Goal: Use online tool/utility: Utilize a website feature to perform a specific function

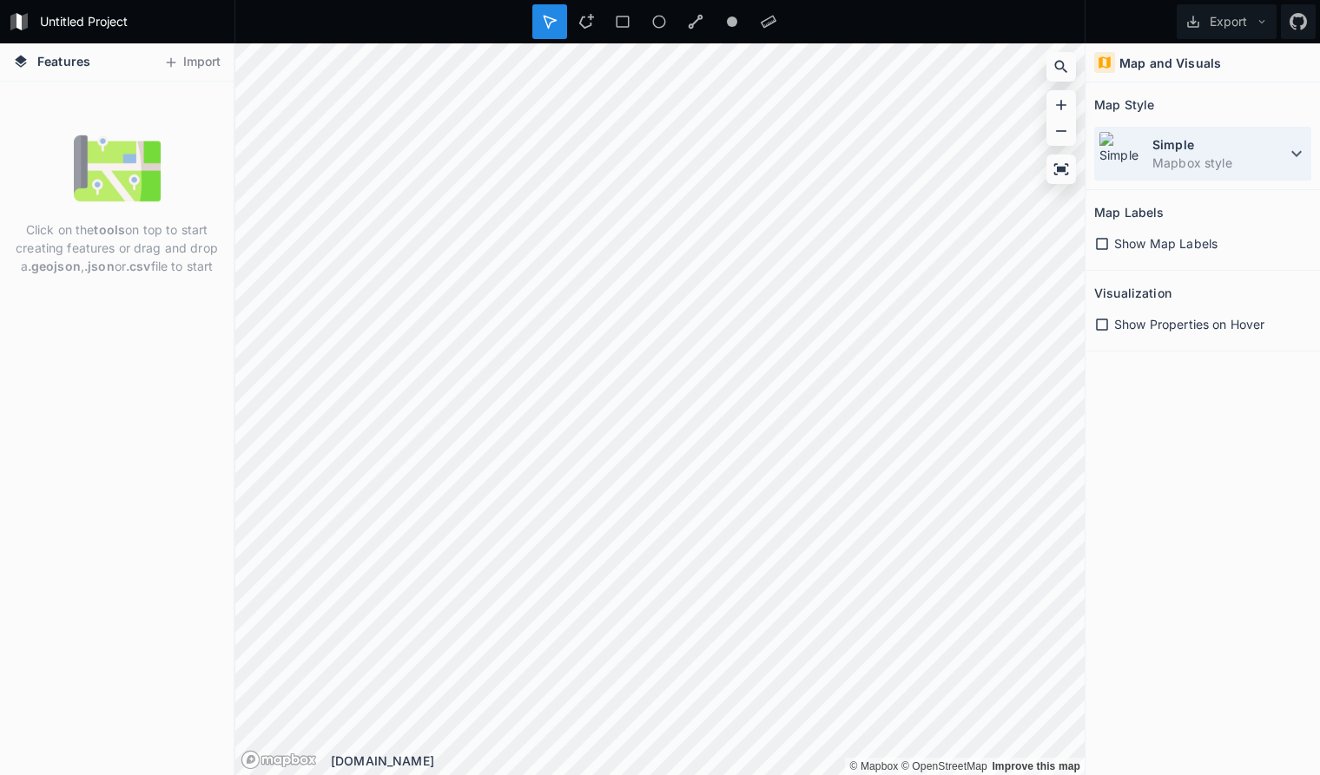
click at [1282, 161] on dd "Mapbox style" at bounding box center [1219, 163] width 134 height 18
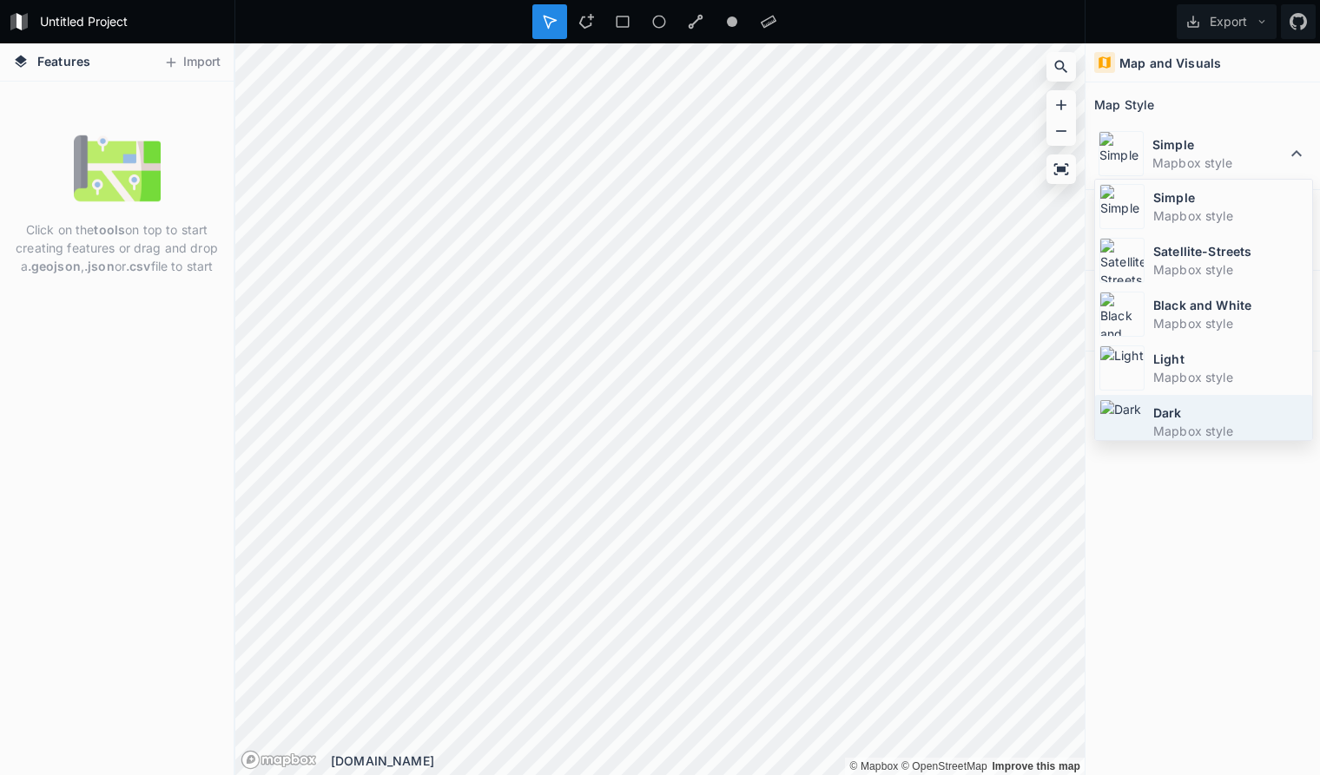
click at [1230, 411] on dt "Dark" at bounding box center [1230, 413] width 155 height 18
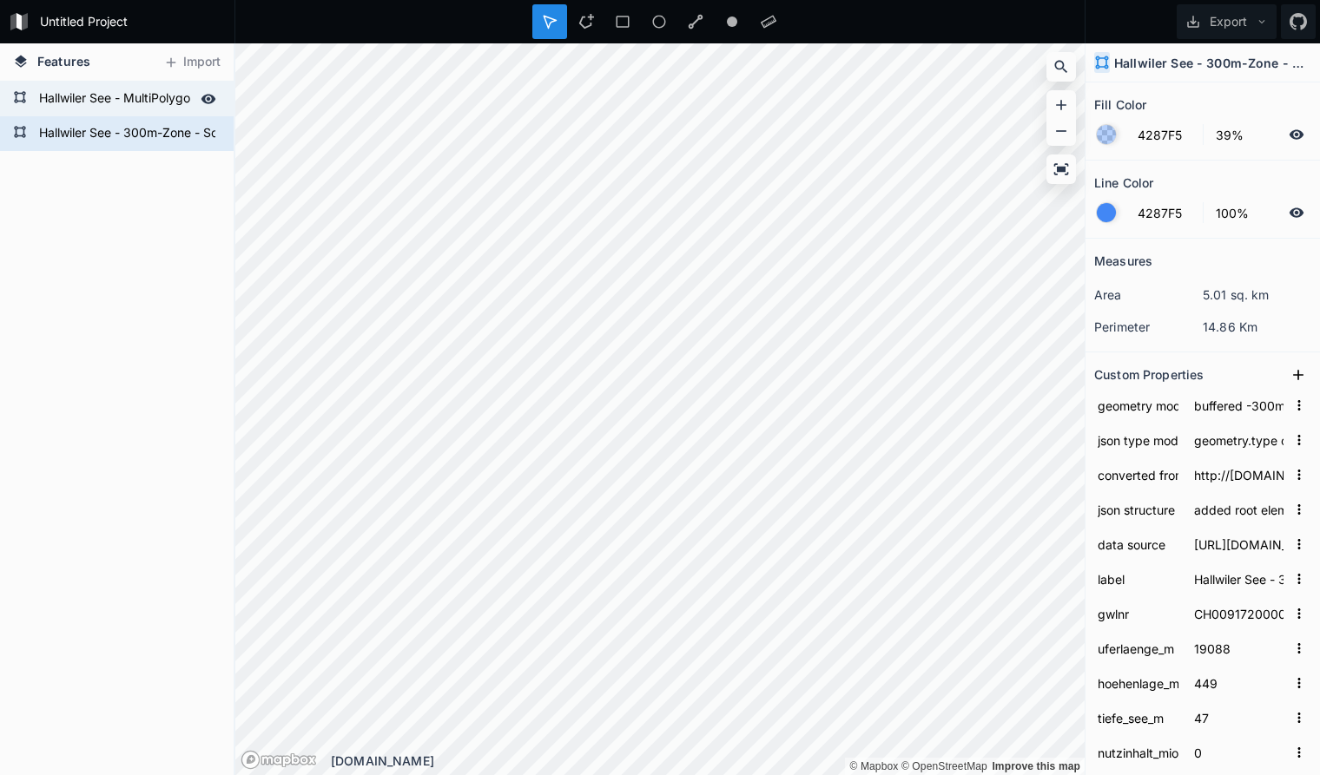
type input "Hallwiler See - MultiPolygon"
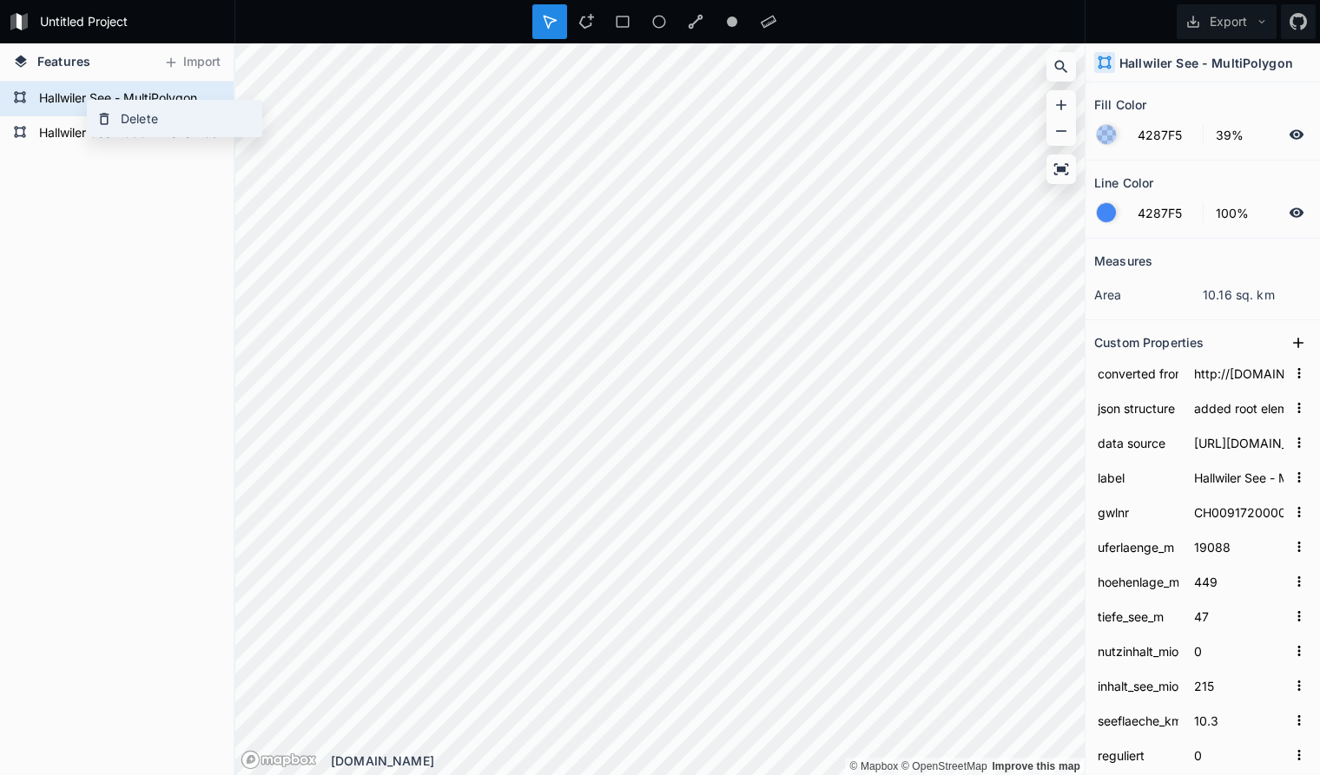
click at [152, 124] on div "Delete" at bounding box center [175, 119] width 174 height 36
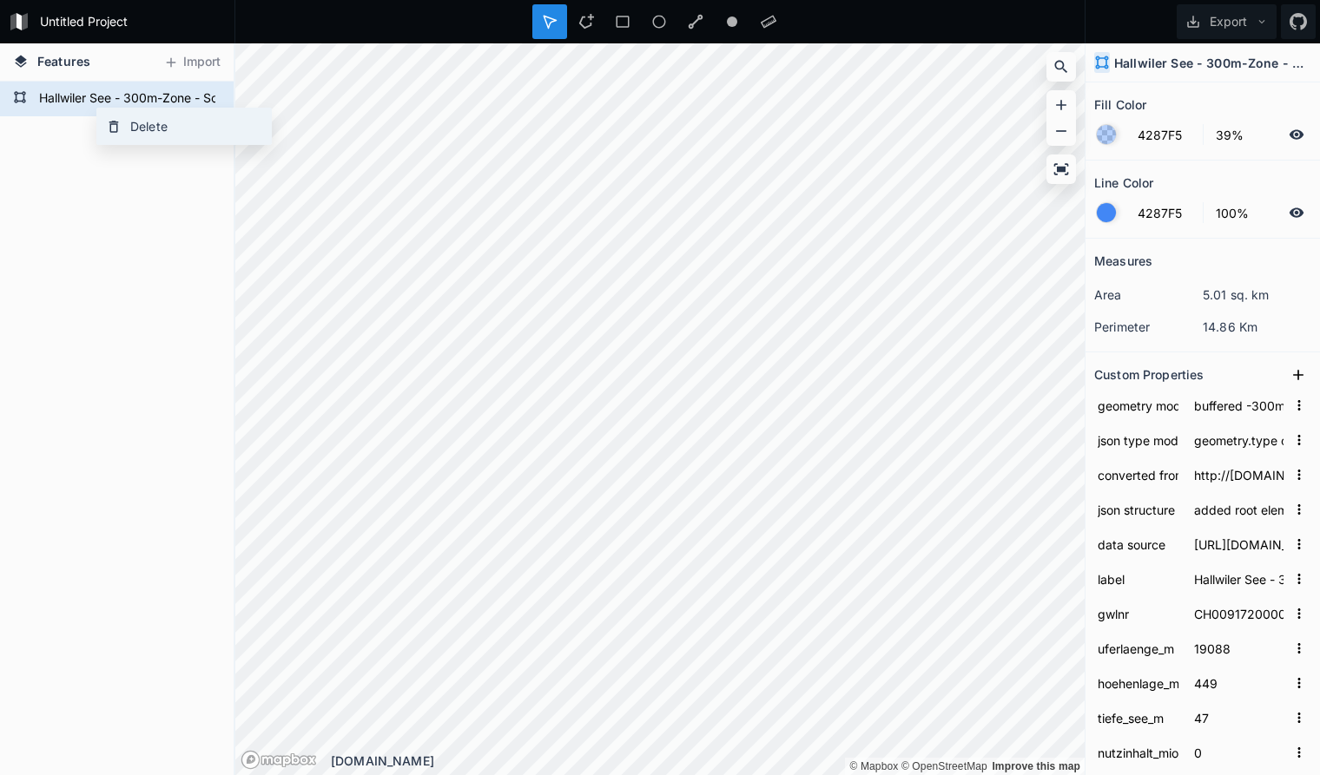
click at [155, 132] on div "Delete" at bounding box center [184, 127] width 174 height 36
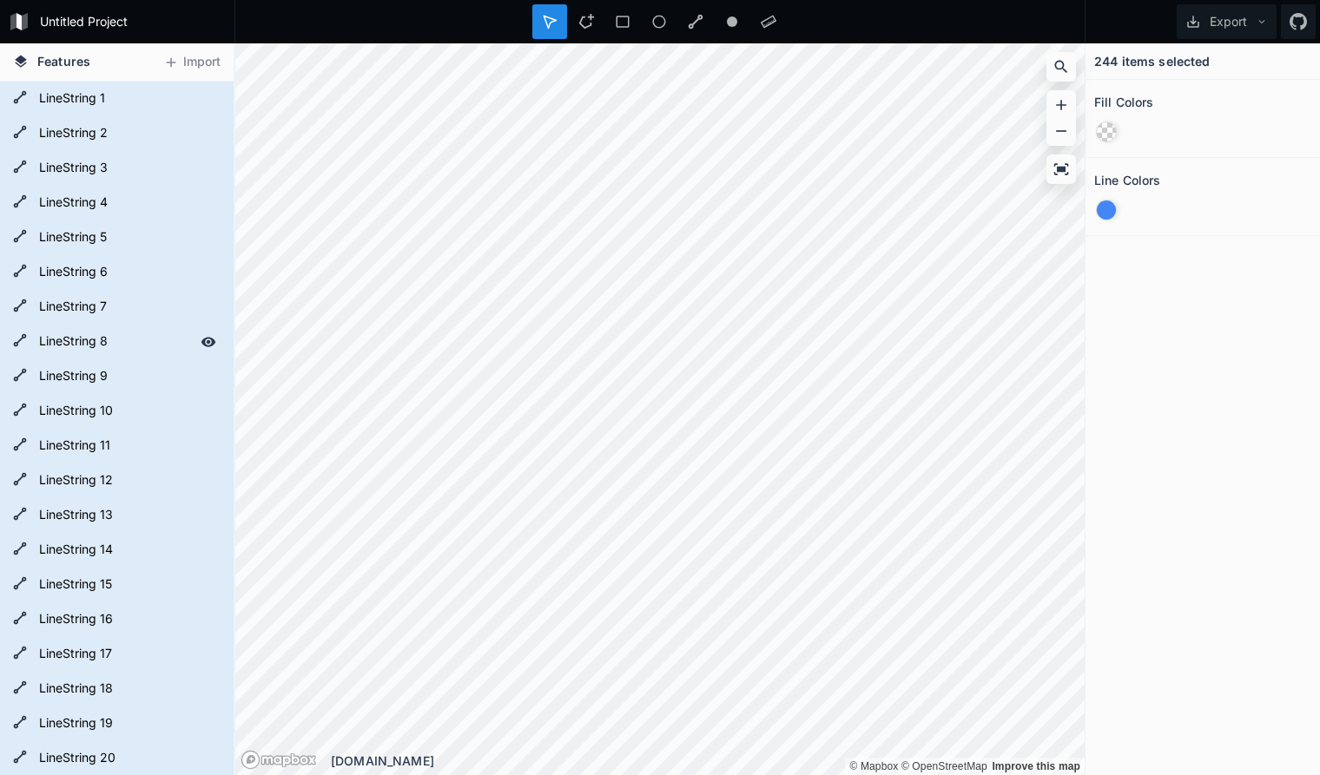
click at [222, 326] on div "Features Import LineString 25 LineString 24 LineString 23 LineString 22 LineStr…" at bounding box center [660, 409] width 1320 height 732
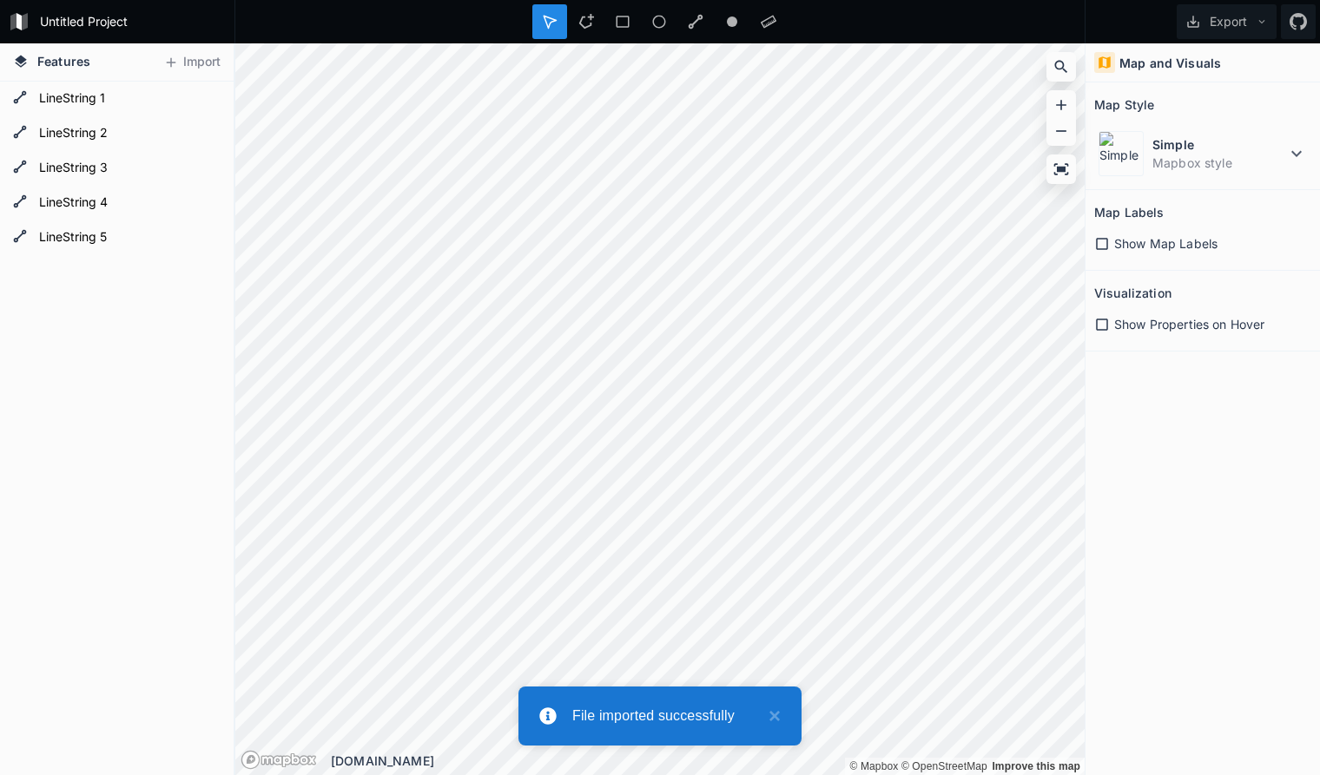
click at [1296, 151] on icon at bounding box center [1296, 153] width 21 height 21
click at [1164, 492] on div "Map and Visuals Map Style Simple Mapbox style Map Labels Show Map Labels Visual…" at bounding box center [1202, 409] width 234 height 732
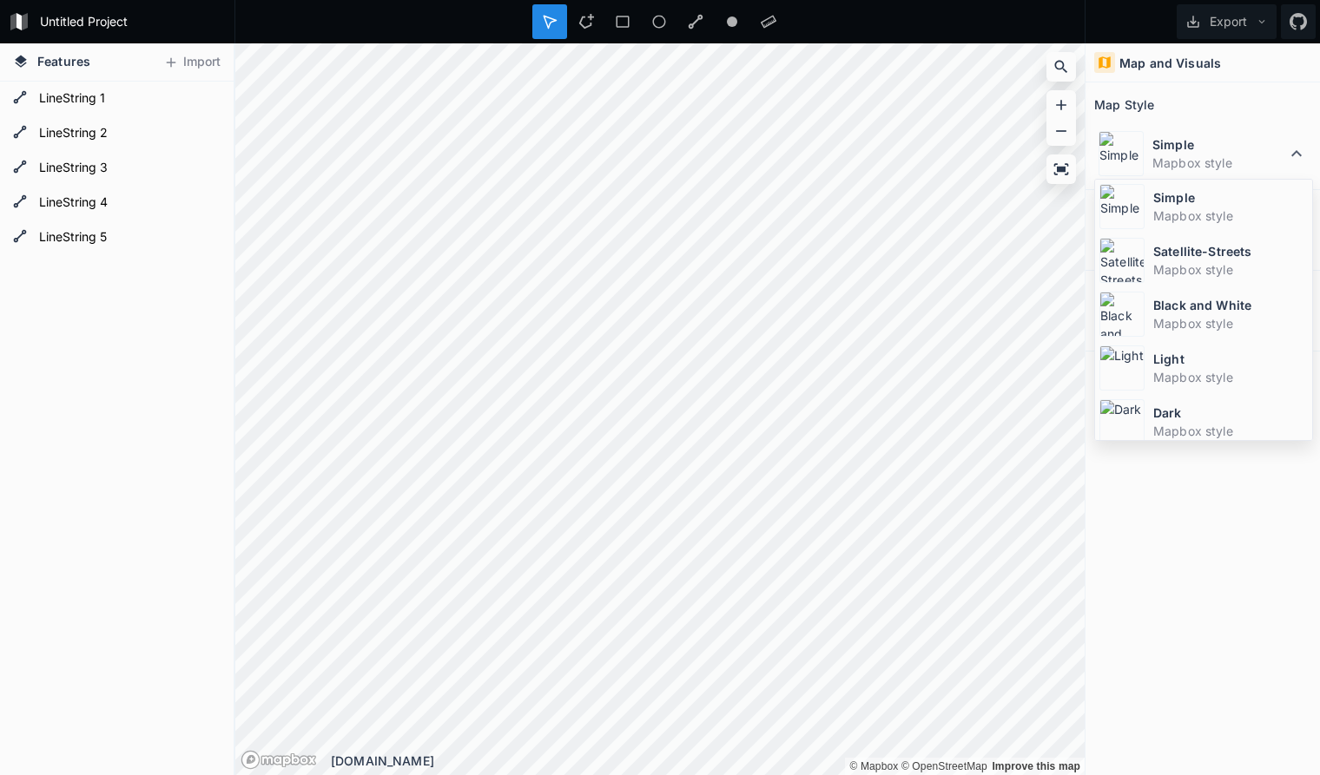
click at [1164, 492] on div "Map and Visuals Map Style Simple Mapbox style Simple Mapbox style Satellite-Str…" at bounding box center [1202, 409] width 234 height 732
click at [1184, 518] on div "Map and Visuals Map Style Simple Mapbox style Simple Mapbox style Satellite-Str…" at bounding box center [1202, 409] width 234 height 732
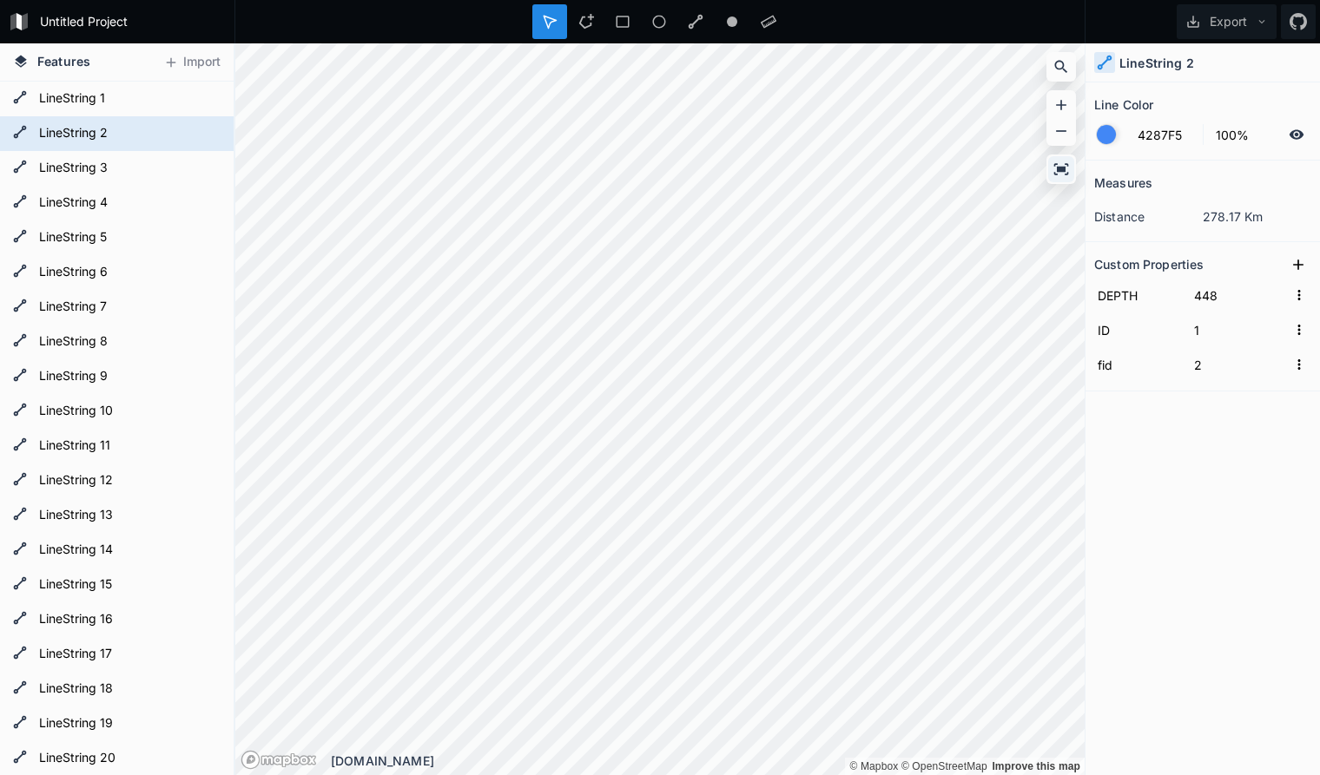
click at [79, 375] on form "LineString 9" at bounding box center [127, 377] width 187 height 26
click at [74, 353] on form "LineString 8" at bounding box center [127, 342] width 187 height 26
click at [1059, 166] on icon at bounding box center [1060, 169] width 17 height 17
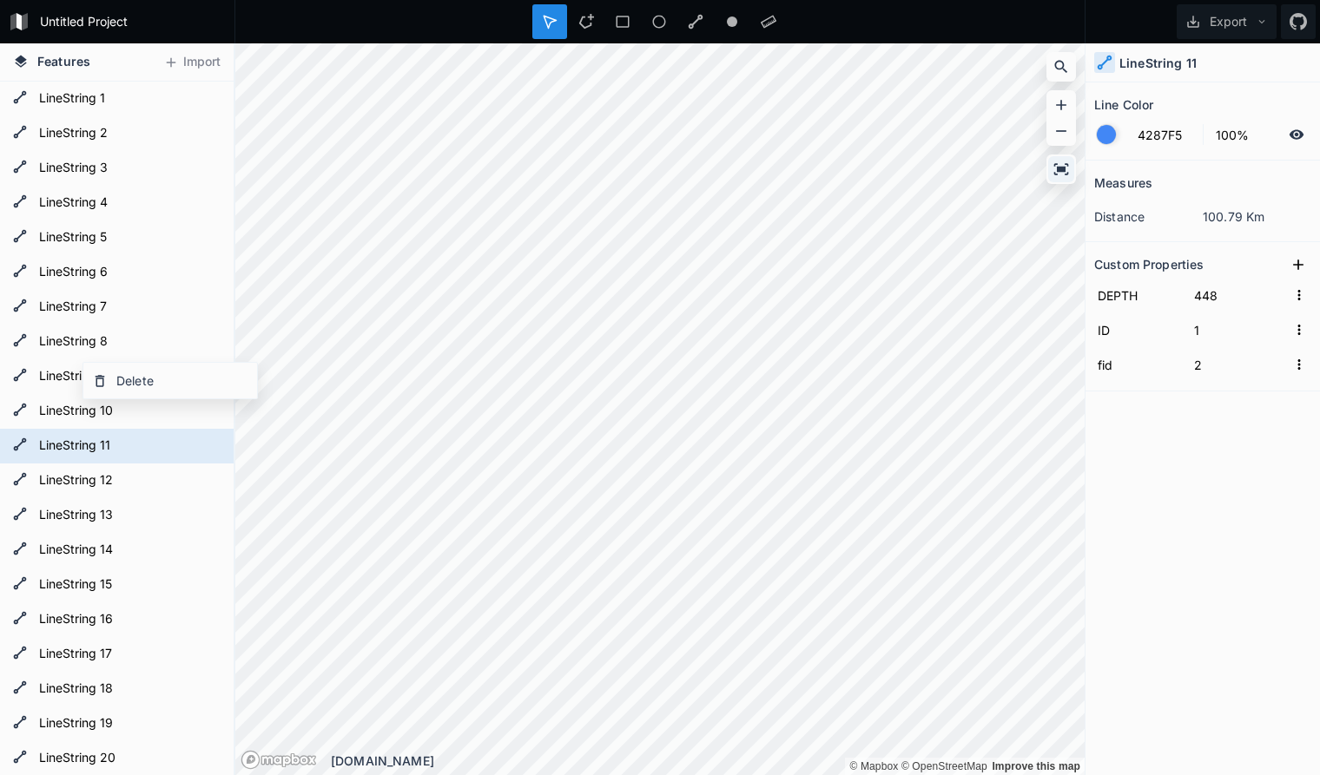
type input "432"
type input "10"
type input "11"
click at [148, 294] on form "LineString 7" at bounding box center [115, 307] width 162 height 26
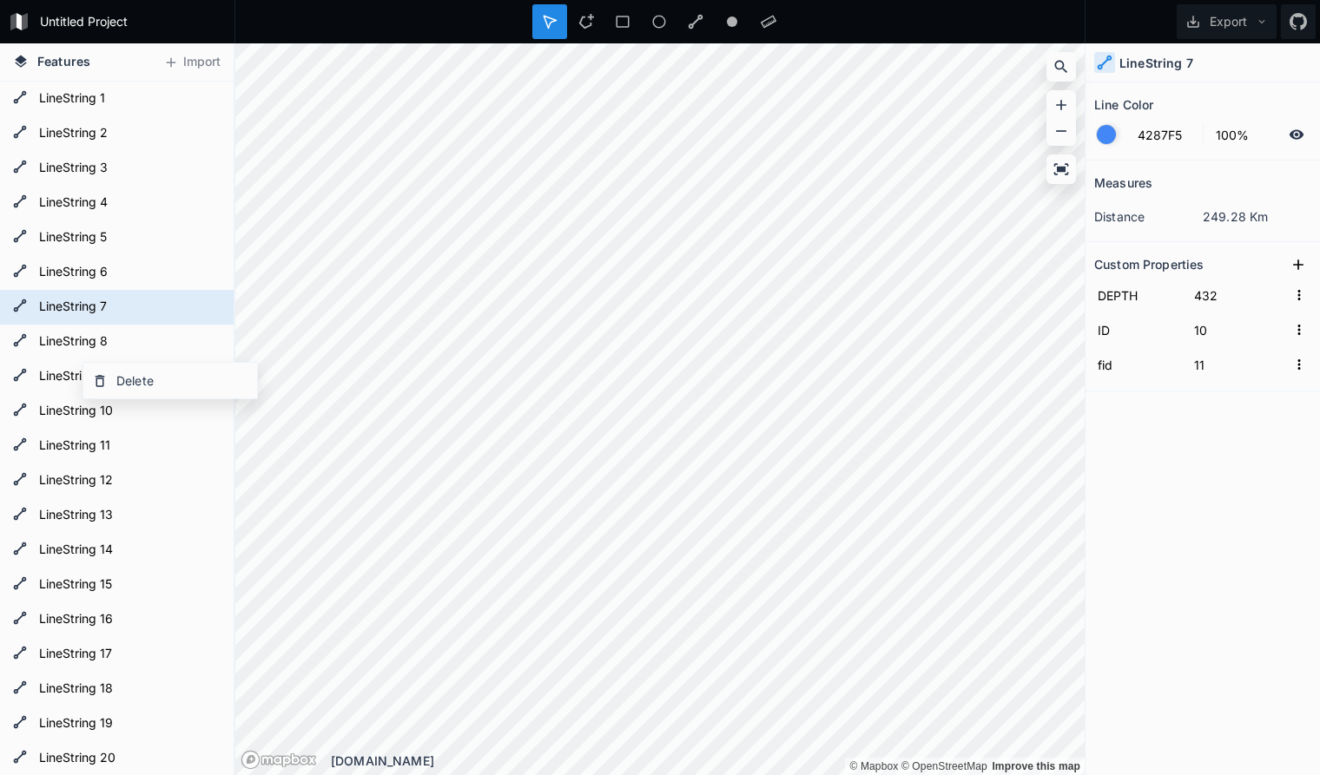
type input "448"
type input "6"
type input "7"
click at [67, 203] on form "LineString 4" at bounding box center [115, 203] width 162 height 26
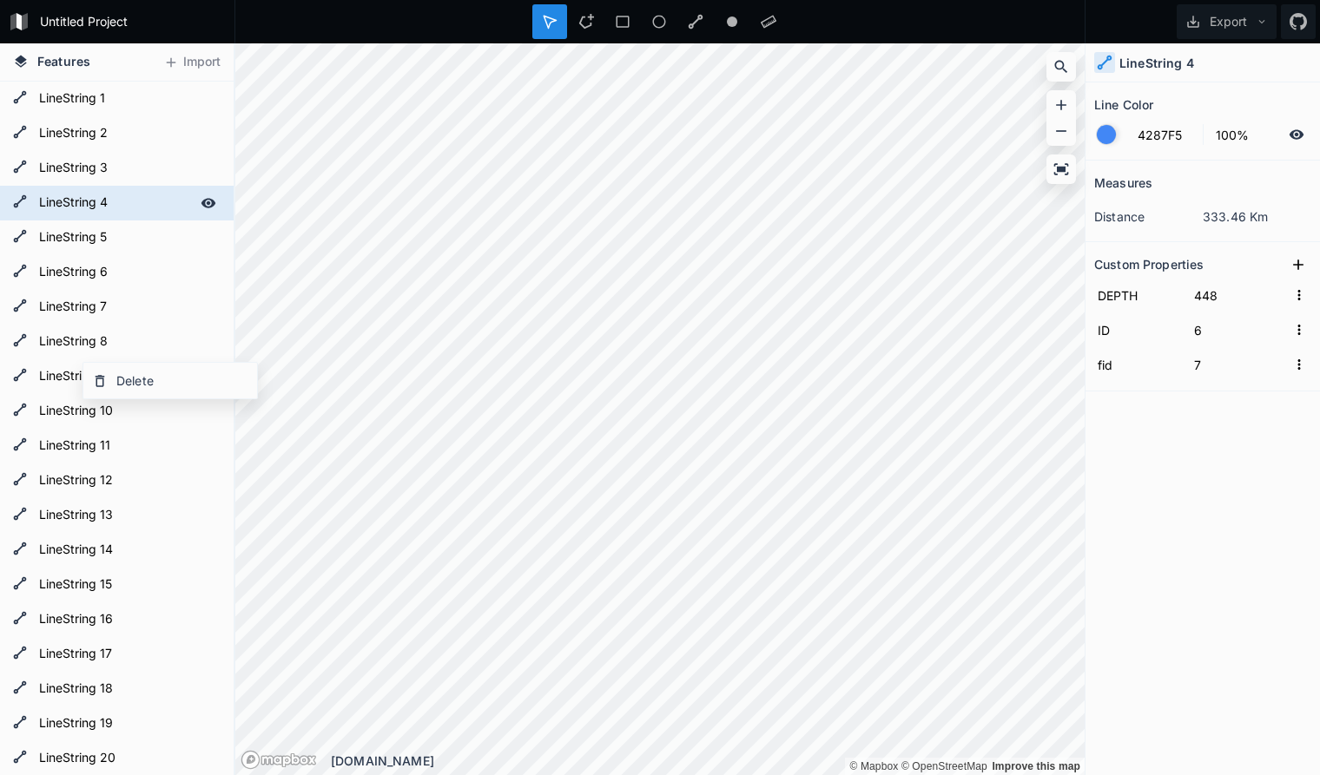
type input "3"
type input "4"
click at [1255, 597] on div "Measures distance 333.46 Km Custom Properties DEPTH 448 ID 3 fid 4" at bounding box center [1202, 425] width 234 height 528
click at [1065, 162] on icon at bounding box center [1060, 169] width 17 height 17
